Goal: Task Accomplishment & Management: Use online tool/utility

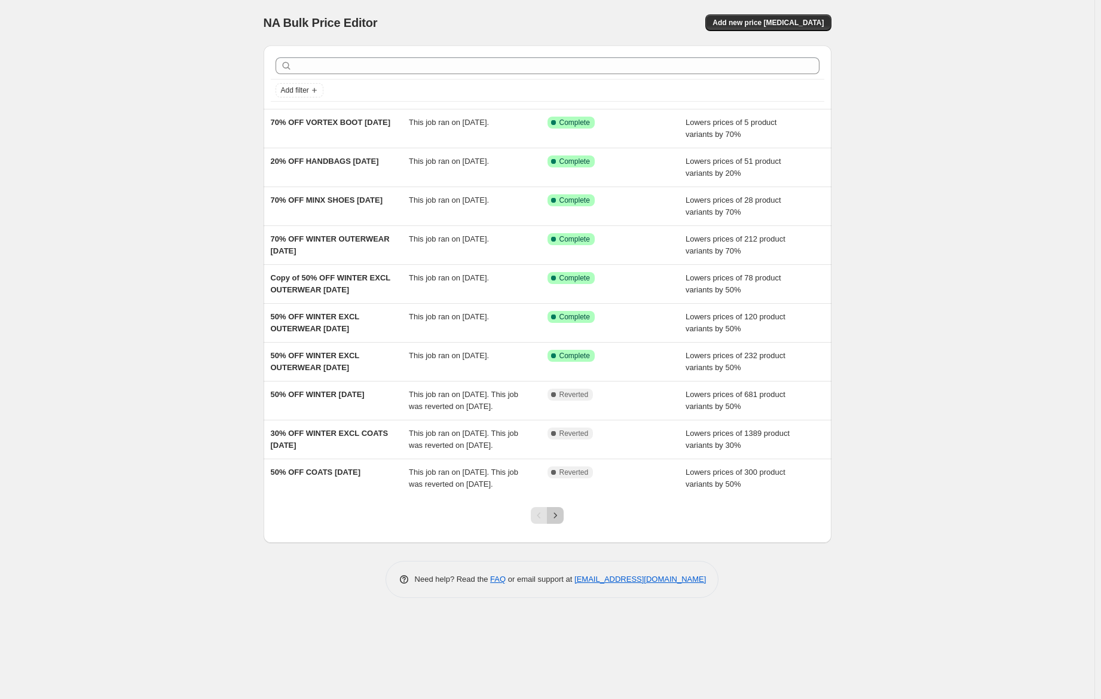
click at [556, 521] on icon "Next" at bounding box center [555, 515] width 12 height 12
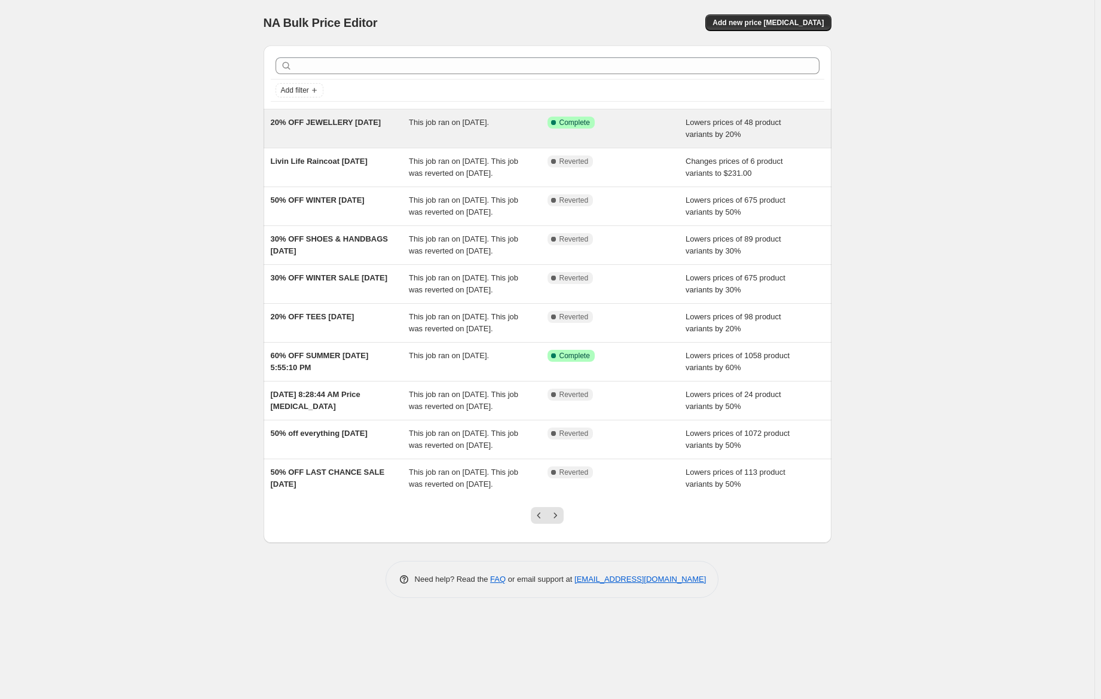
click at [519, 131] on div "This job ran on [DATE]." at bounding box center [478, 129] width 139 height 24
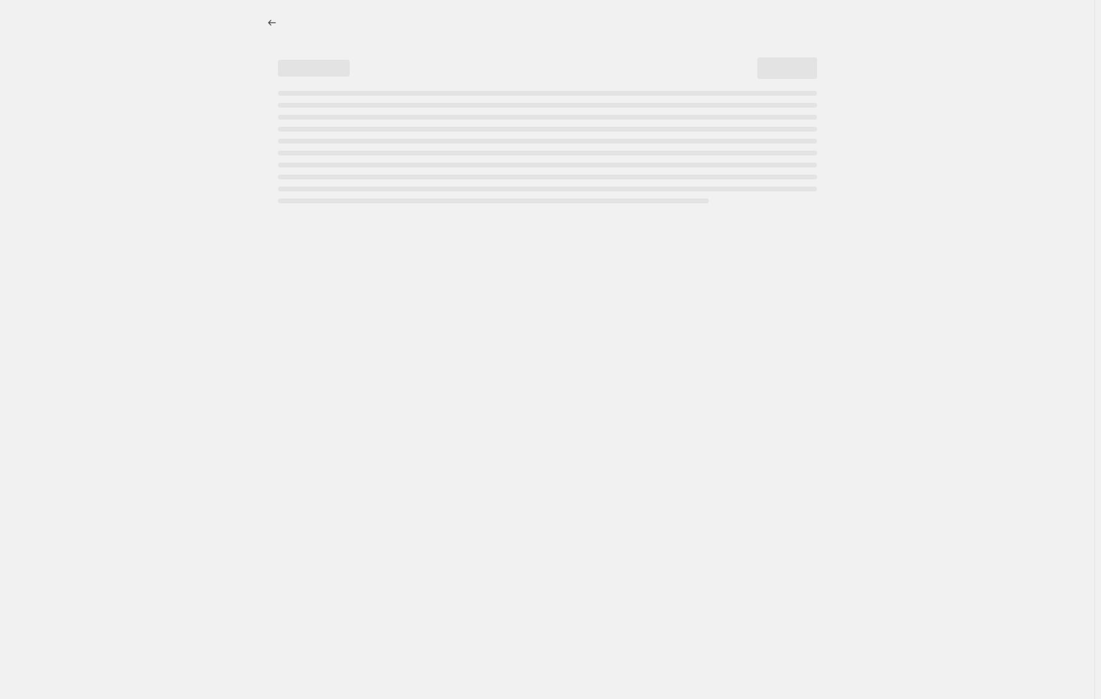
select select "percentage"
select select "collection"
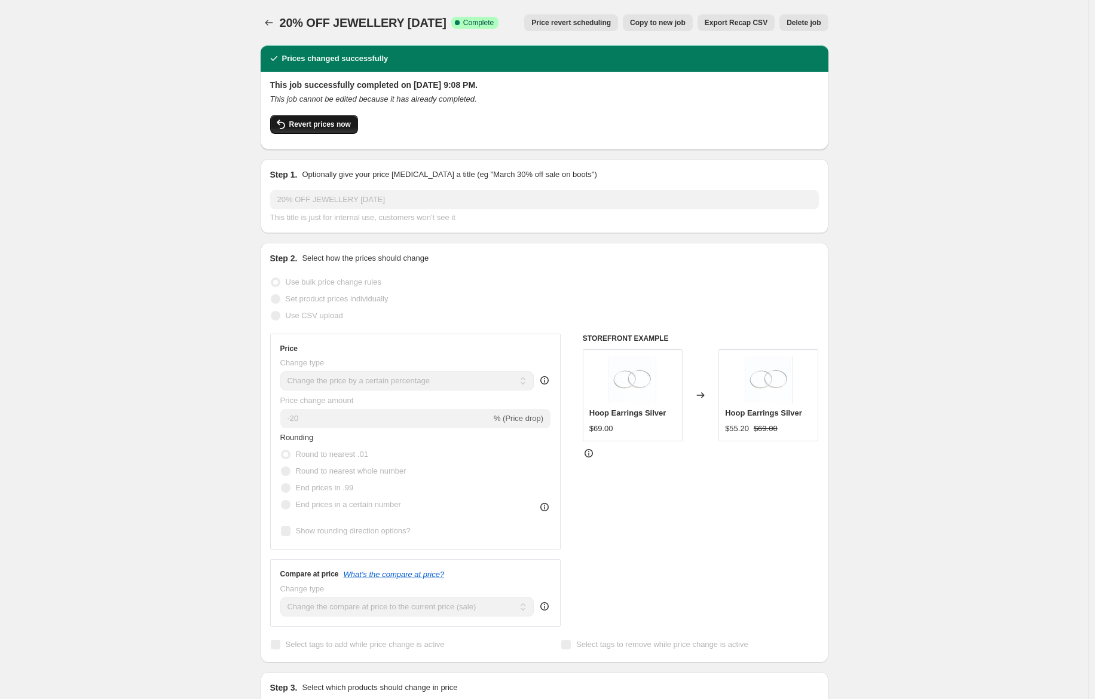
click at [337, 132] on button "Revert prices now" at bounding box center [314, 124] width 88 height 19
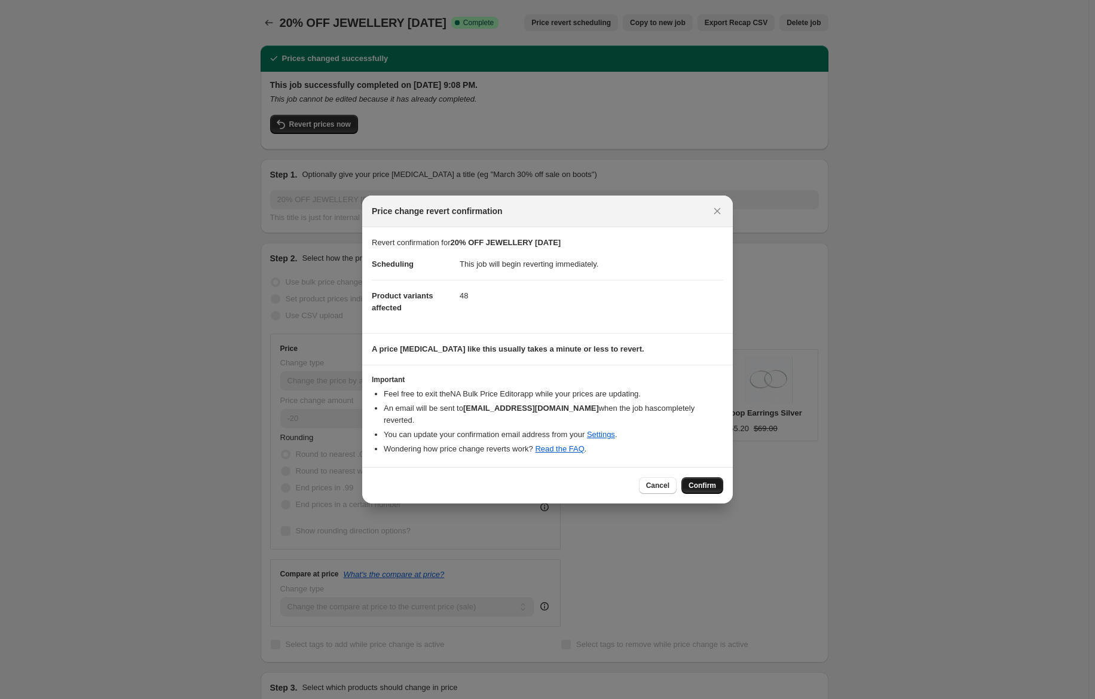
click at [704, 480] on span "Confirm" at bounding box center [701, 485] width 27 height 10
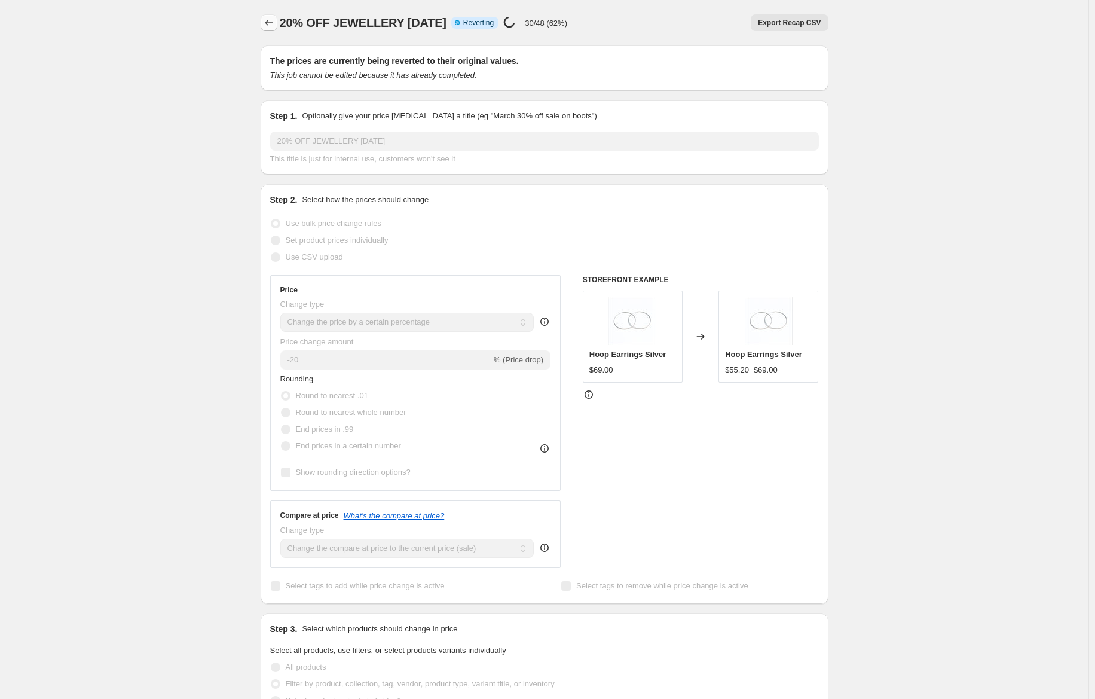
click at [269, 21] on icon "Price change jobs" at bounding box center [269, 23] width 12 height 12
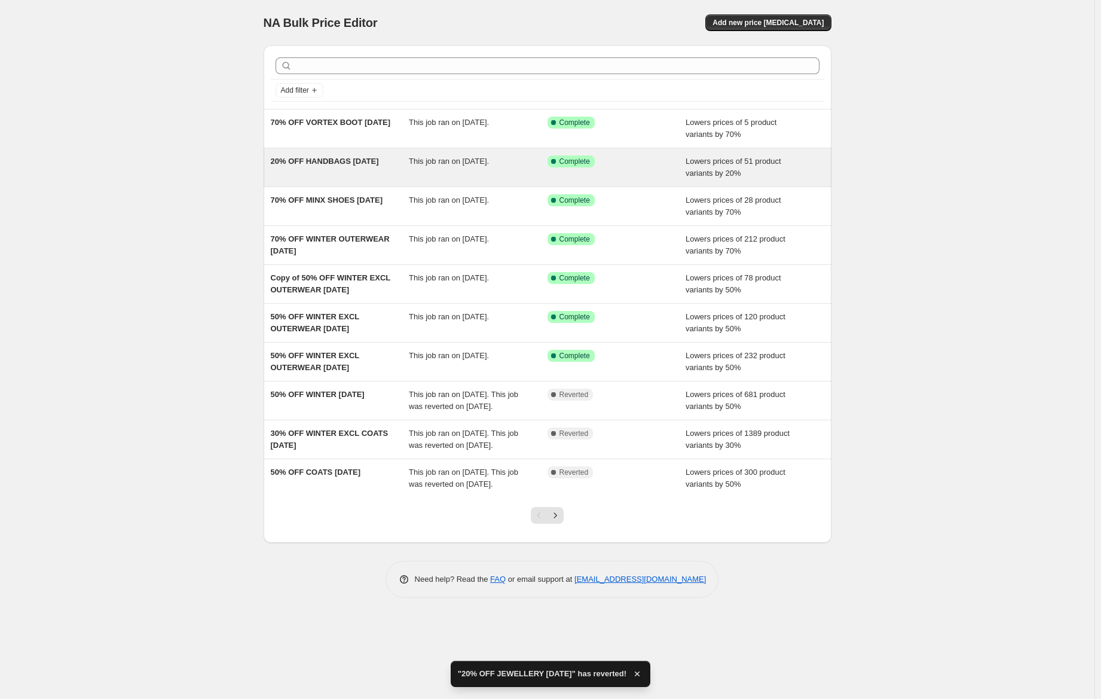
click at [651, 180] on div "20% OFF HANDBAGS [DATE] This job ran on [DATE]. Success Complete Complete Lower…" at bounding box center [548, 167] width 568 height 38
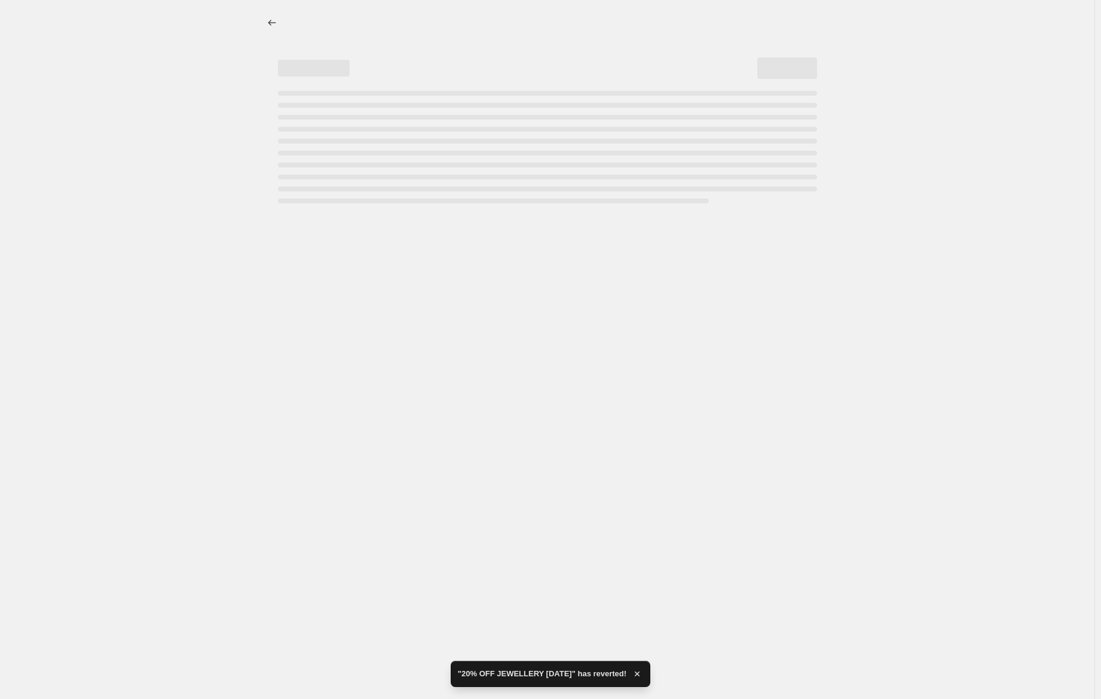
select select "percentage"
select select "collection"
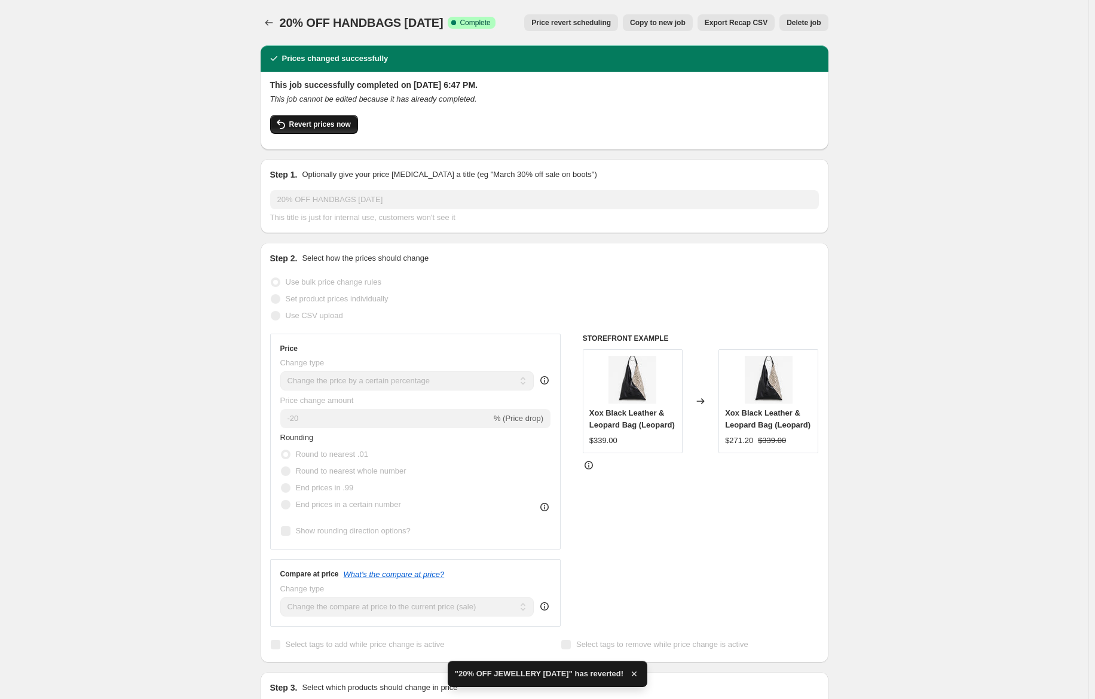
click at [338, 128] on button "Revert prices now" at bounding box center [314, 124] width 88 height 19
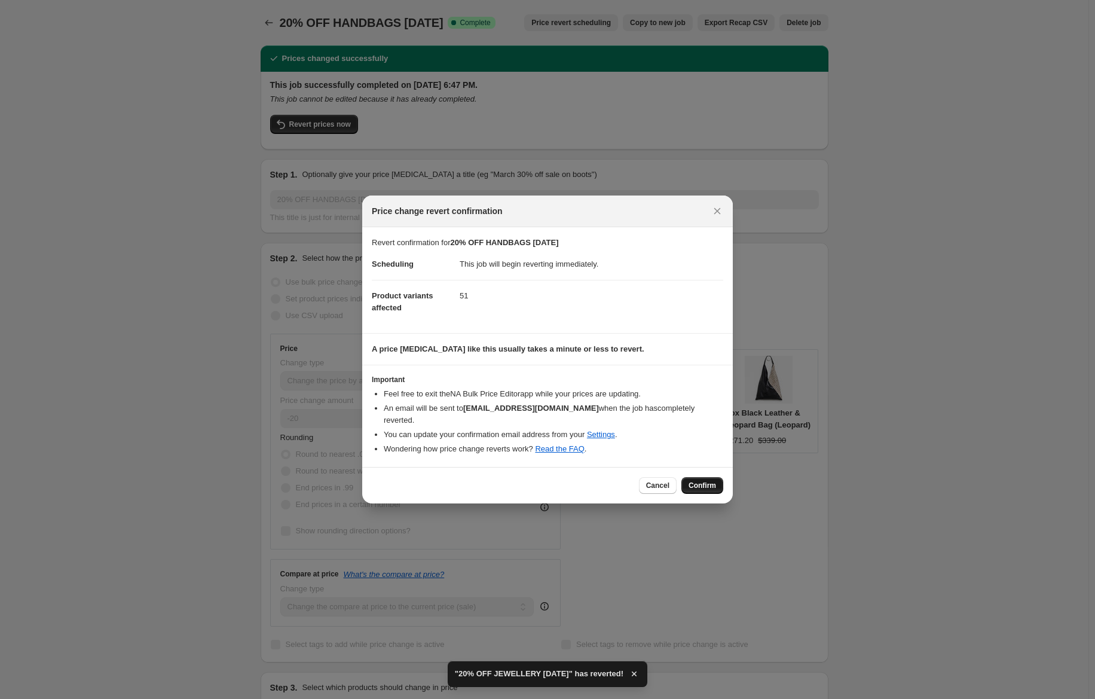
click at [716, 477] on button "Confirm" at bounding box center [702, 485] width 42 height 17
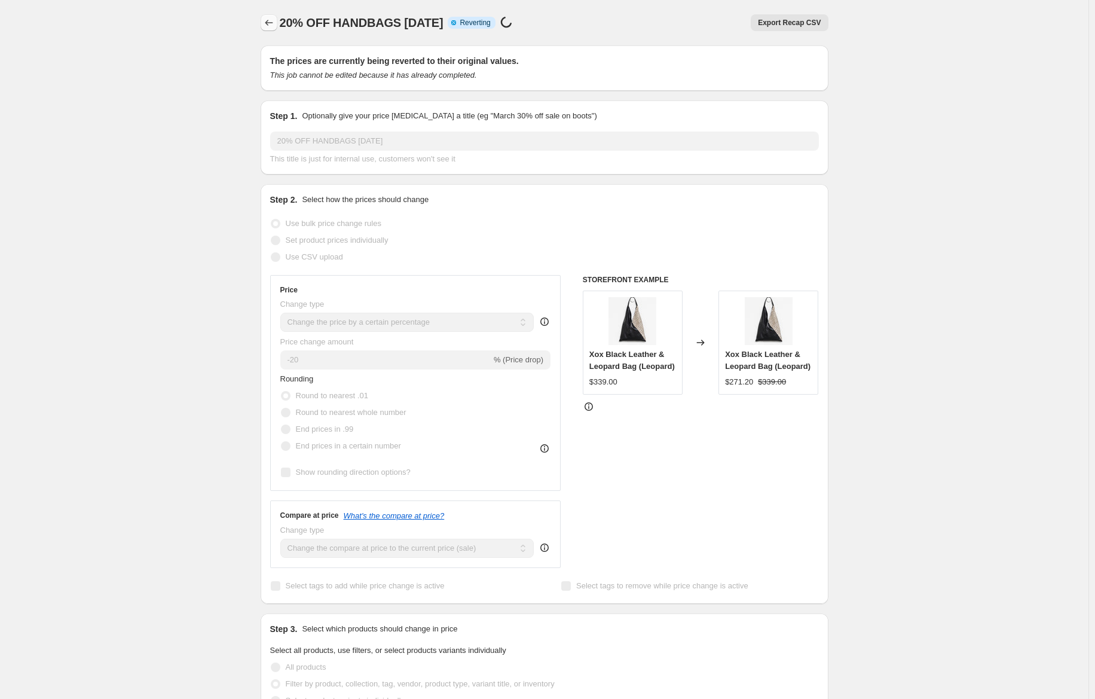
click at [273, 23] on icon "Price change jobs" at bounding box center [269, 23] width 8 height 6
